Goal: Find specific page/section: Find specific page/section

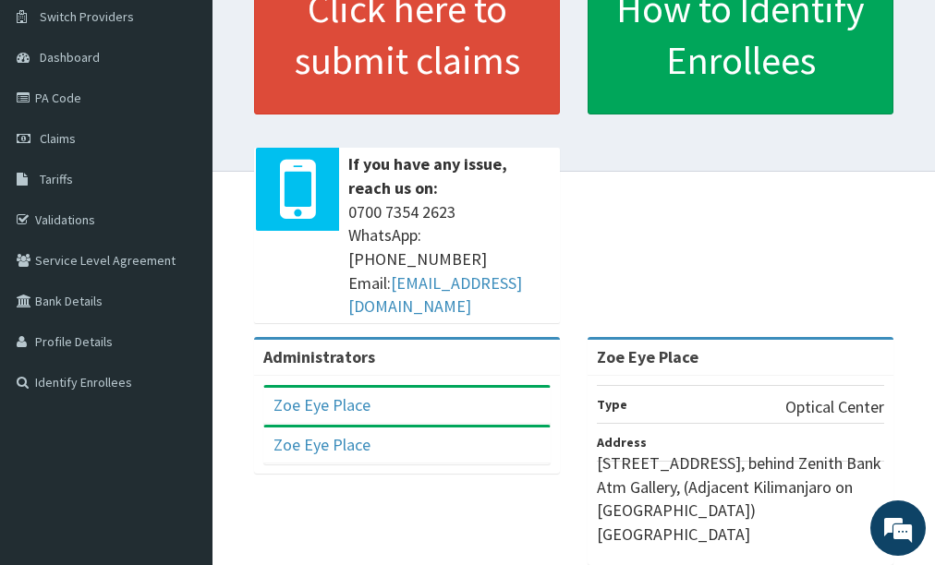
scroll to position [104, 0]
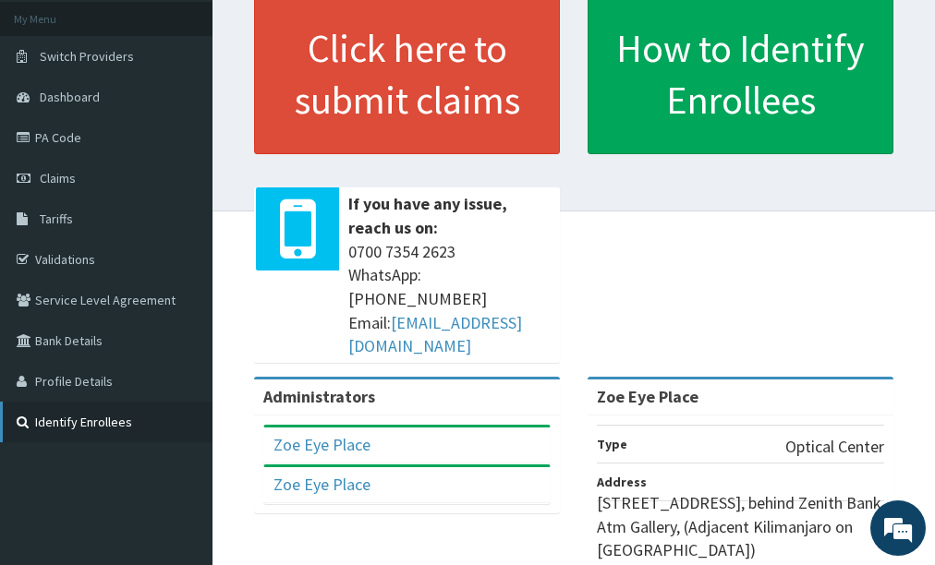
click at [66, 422] on link "Identify Enrollees" at bounding box center [106, 422] width 212 height 41
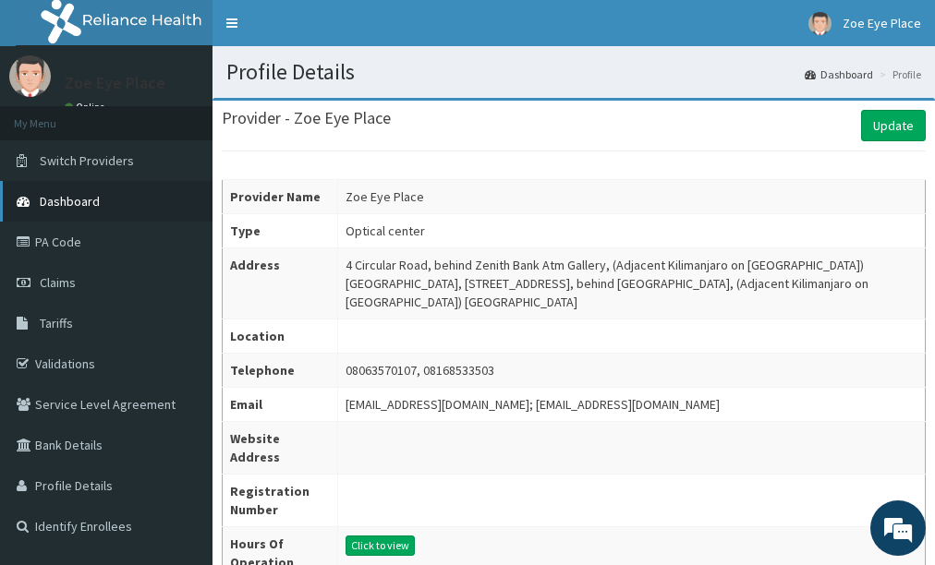
click at [166, 203] on link "Dashboard" at bounding box center [106, 201] width 212 height 41
